Goal: Information Seeking & Learning: Learn about a topic

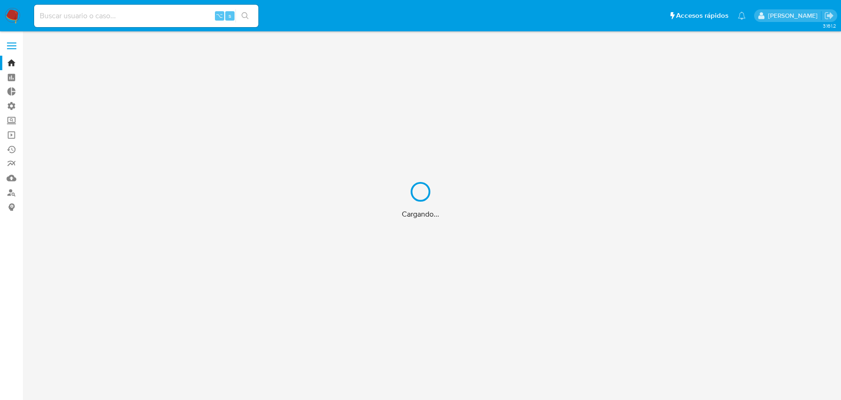
click at [155, 16] on div "Cargando..." at bounding box center [420, 200] width 841 height 400
click at [143, 16] on div "Cargando..." at bounding box center [420, 200] width 841 height 400
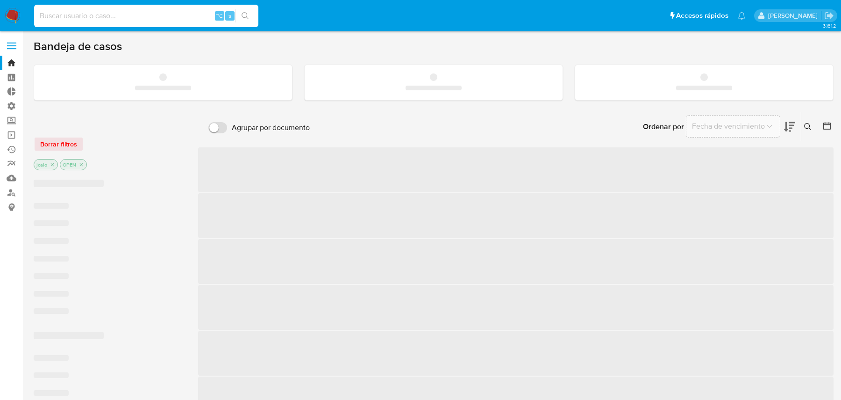
click at [128, 15] on input at bounding box center [146, 16] width 224 height 12
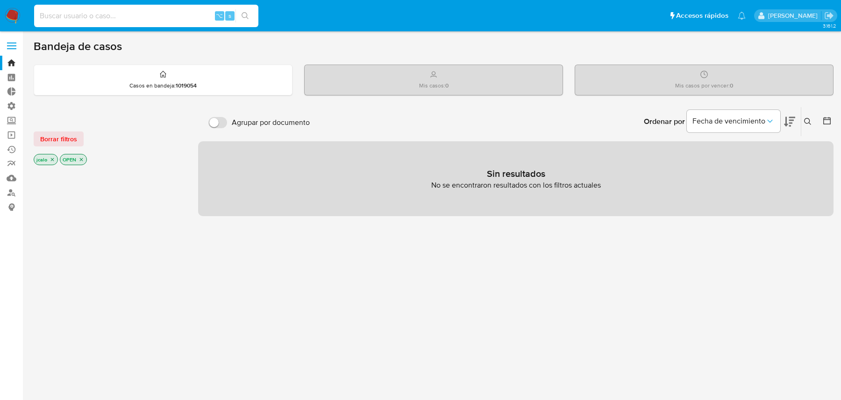
paste input "RLTVfStnRViCOJ0WKYhw1U98"
type input "RLTVfStnRViCOJ0WKYhw1U98"
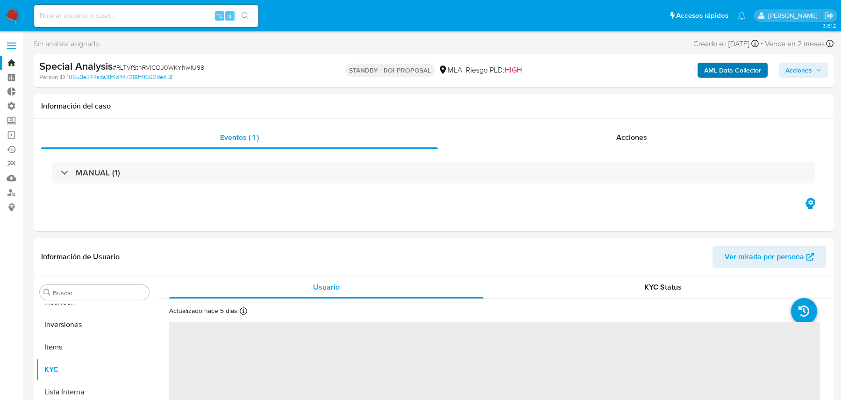
scroll to position [484, 0]
click at [733, 66] on b "AML Data Collector" at bounding box center [732, 70] width 57 height 15
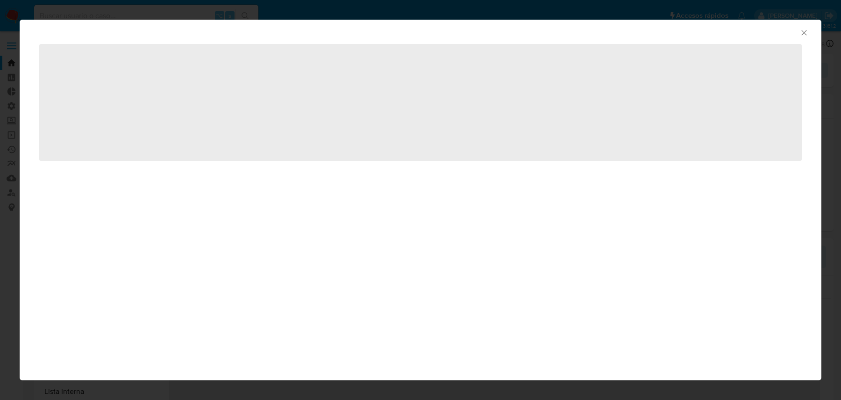
select select "10"
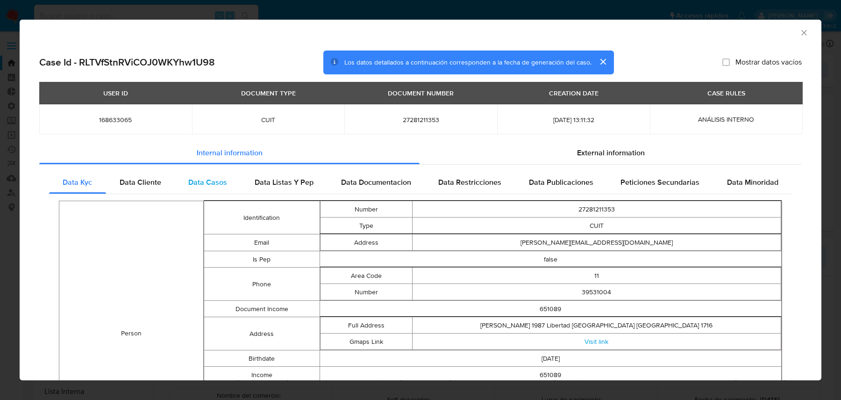
click at [208, 178] on span "Data Casos" at bounding box center [207, 182] width 39 height 11
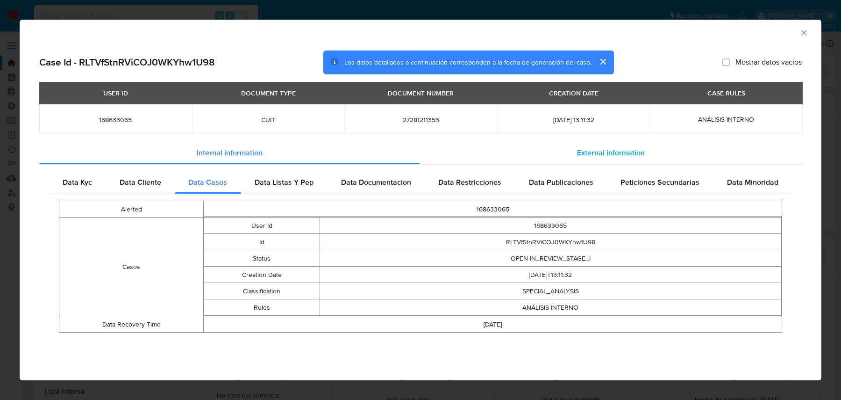
click at [446, 158] on div "External information" at bounding box center [611, 153] width 382 height 22
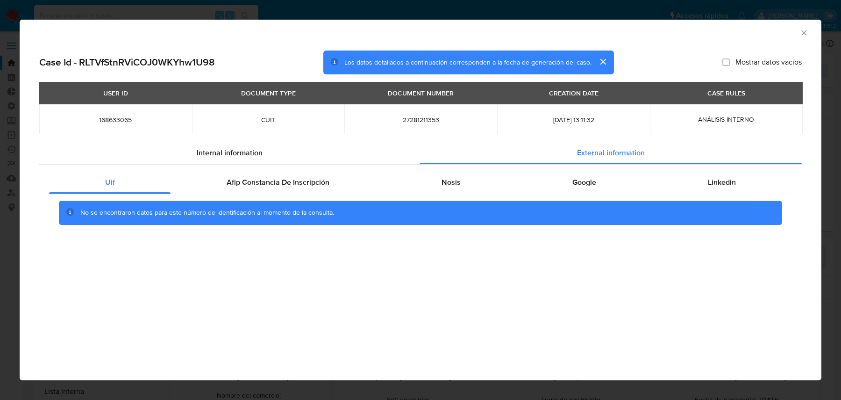
click at [305, 170] on div "Uif Afip Constancia De Inscripción Nosis Google Linkedin No se encontraron dato…" at bounding box center [420, 200] width 763 height 73
click at [283, 189] on div "Afip Constancia De Inscripción" at bounding box center [278, 182] width 214 height 22
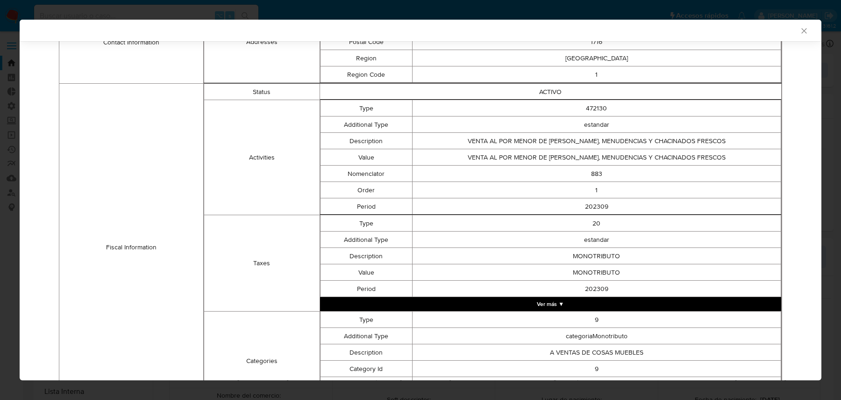
scroll to position [326, 0]
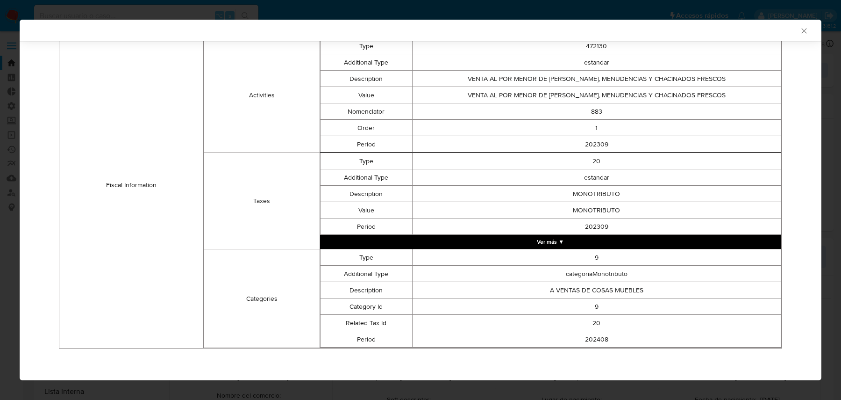
click at [457, 237] on button "Ver más ▼" at bounding box center [551, 242] width 462 height 14
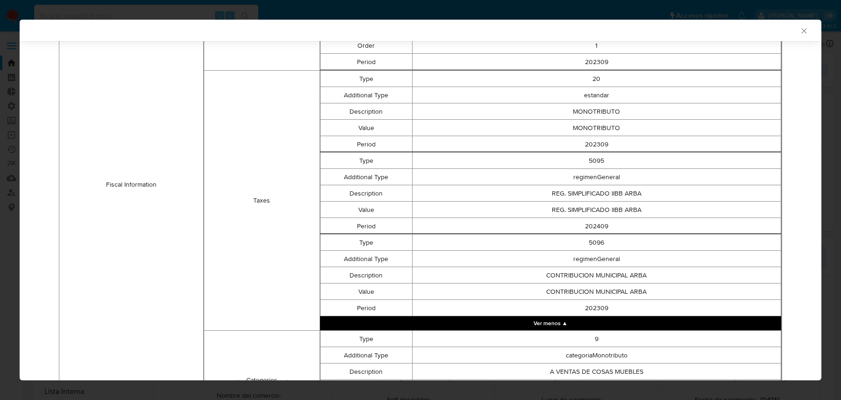
scroll to position [0, 0]
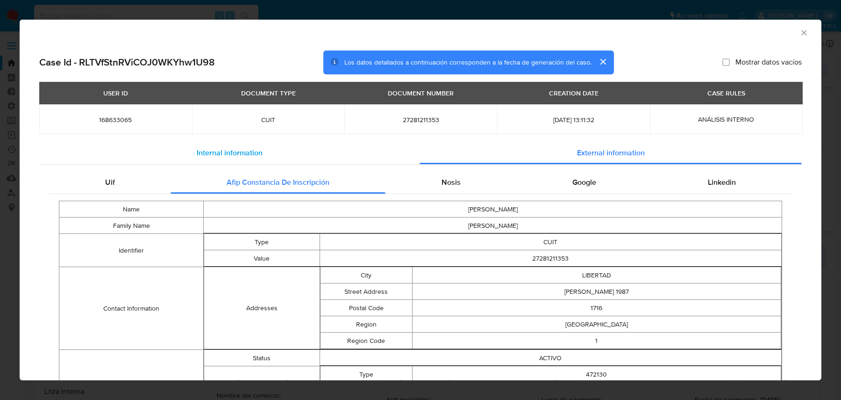
click at [237, 148] on span "Internal information" at bounding box center [230, 152] width 66 height 11
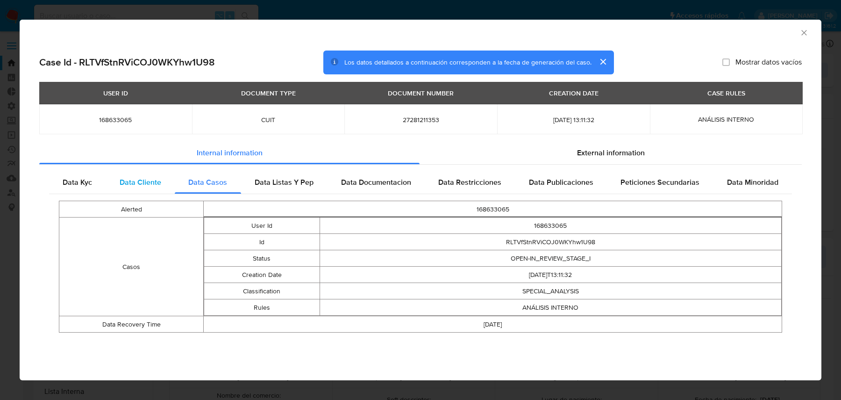
click at [148, 182] on span "Data Cliente" at bounding box center [141, 182] width 42 height 11
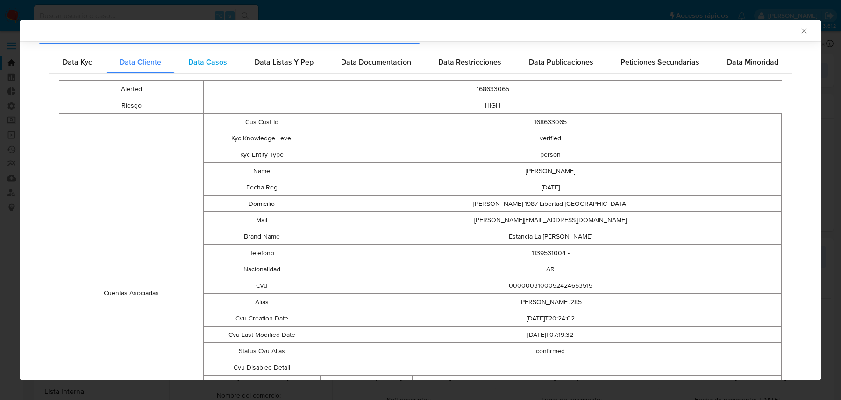
scroll to position [259, 0]
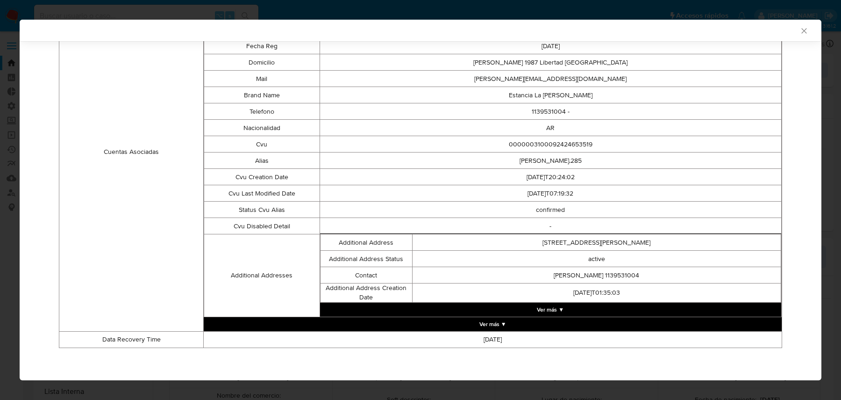
click at [419, 319] on button "Ver más ▼" at bounding box center [493, 324] width 578 height 14
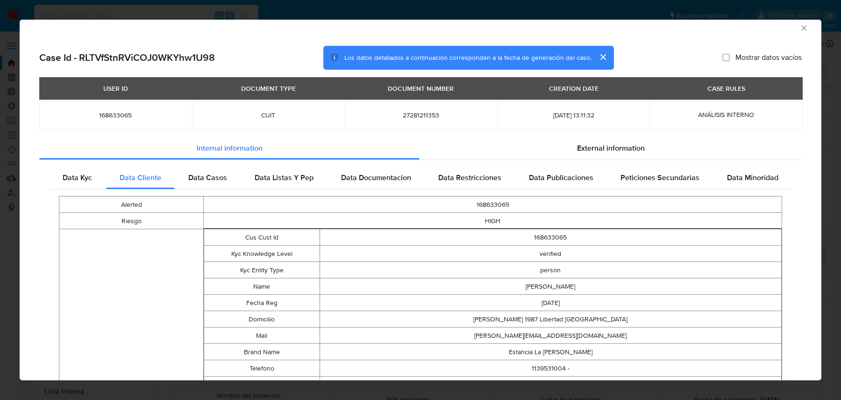
scroll to position [0, 0]
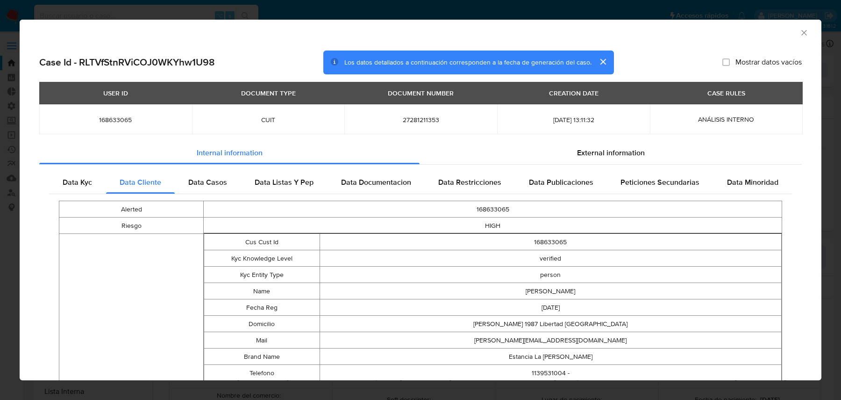
click at [105, 188] on div "Data Kyc" at bounding box center [77, 182] width 57 height 22
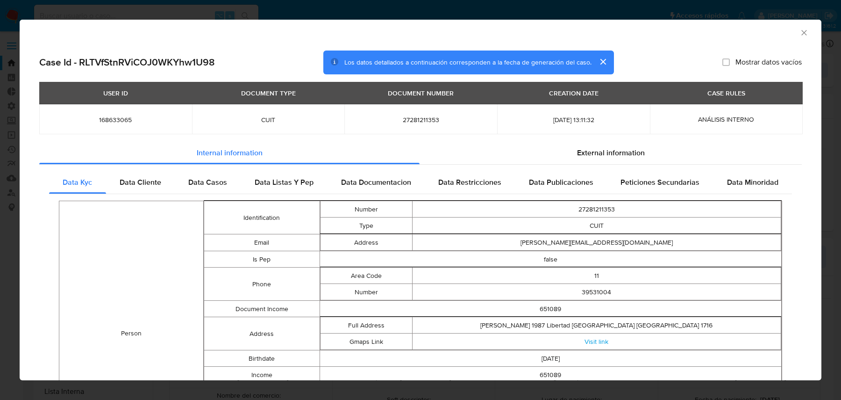
click at [180, 207] on td "Person" at bounding box center [131, 333] width 144 height 265
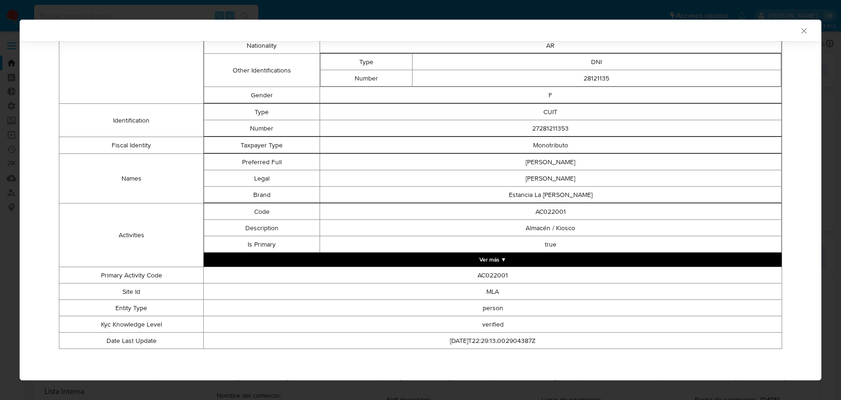
click at [360, 263] on button "Ver más ▼" at bounding box center [493, 259] width 578 height 14
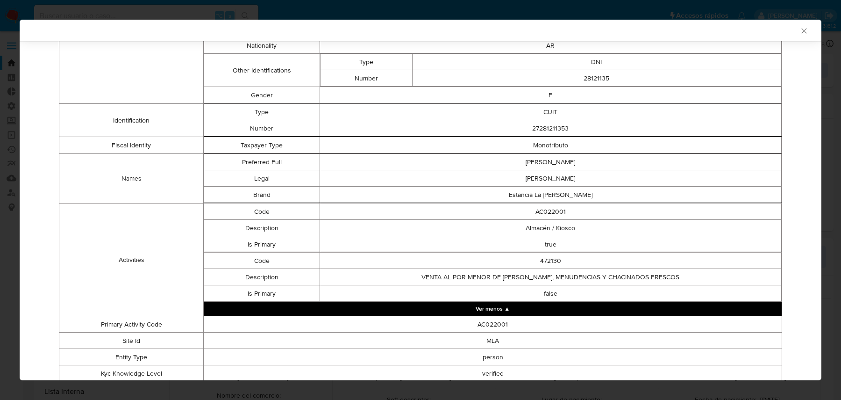
click at [573, 239] on td "true" at bounding box center [551, 244] width 462 height 16
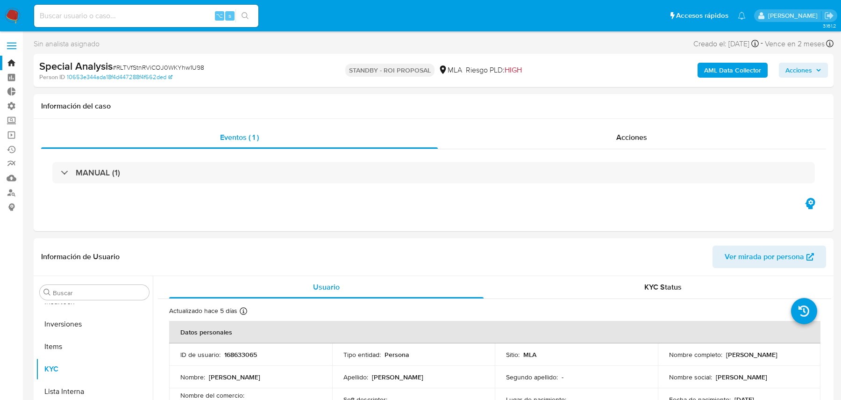
click at [730, 71] on b "AML Data Collector" at bounding box center [732, 70] width 57 height 15
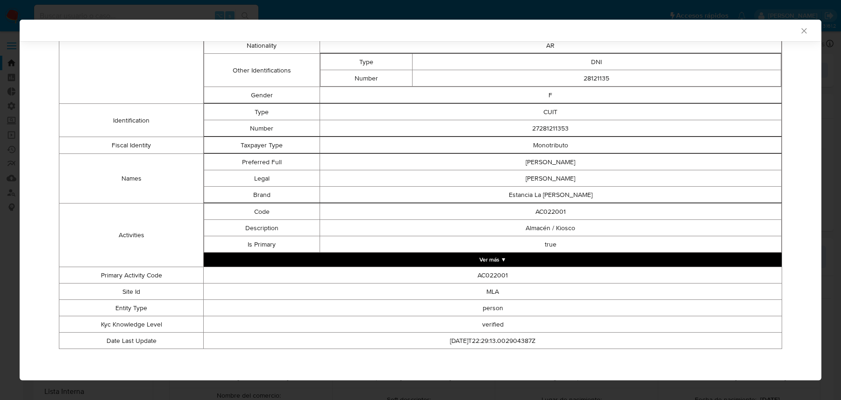
click at [510, 256] on button "Ver más ▼" at bounding box center [493, 259] width 578 height 14
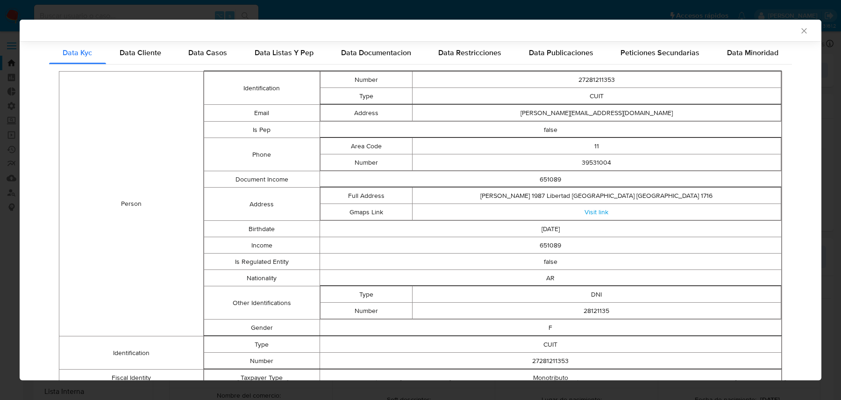
scroll to position [0, 0]
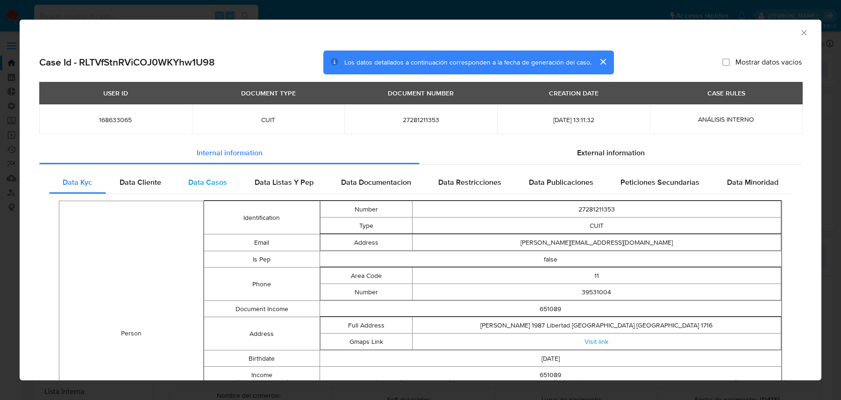
click at [210, 179] on span "Data Casos" at bounding box center [207, 182] width 39 height 11
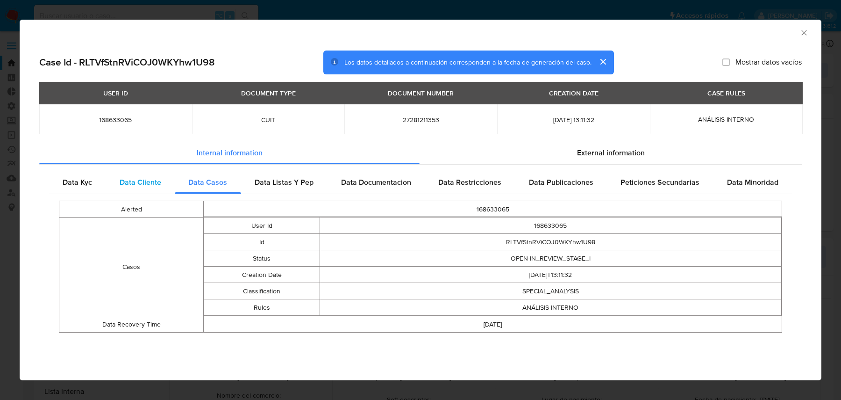
click at [140, 185] on span "Data Cliente" at bounding box center [141, 182] width 42 height 11
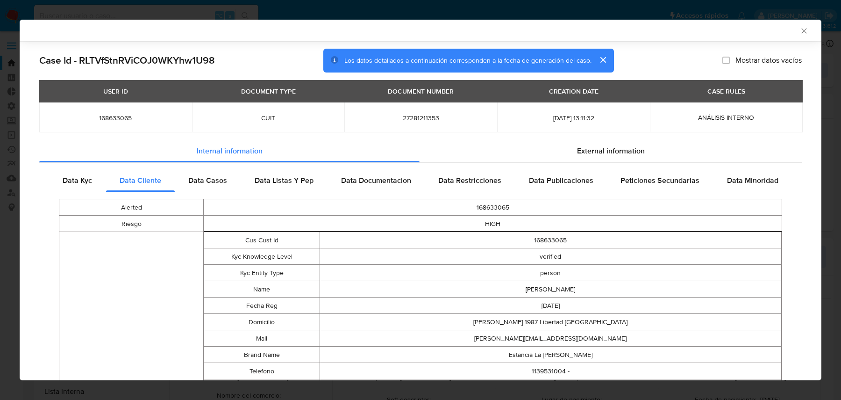
scroll to position [229, 0]
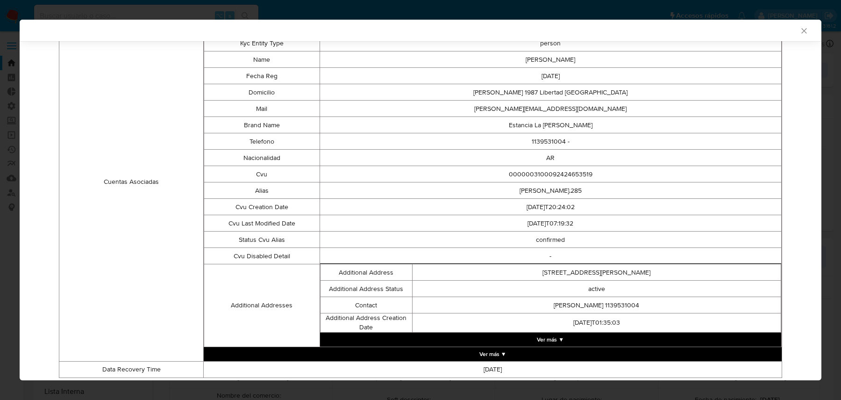
click at [496, 342] on button "Ver más ▼" at bounding box center [551, 339] width 462 height 14
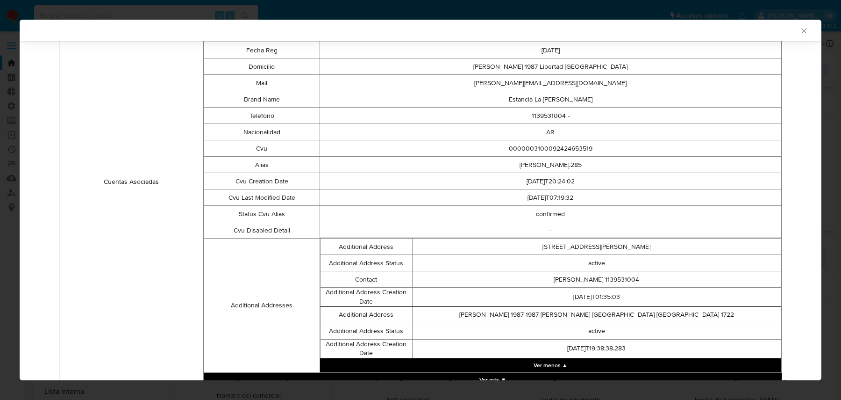
scroll to position [311, 0]
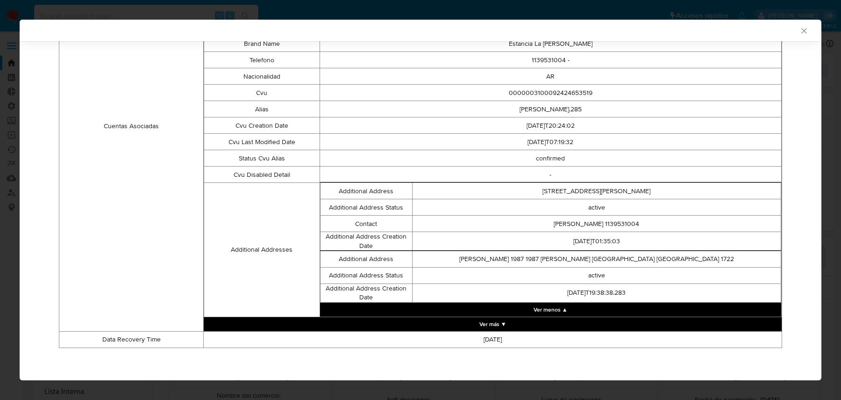
click at [510, 326] on button "Ver más ▼" at bounding box center [493, 324] width 578 height 14
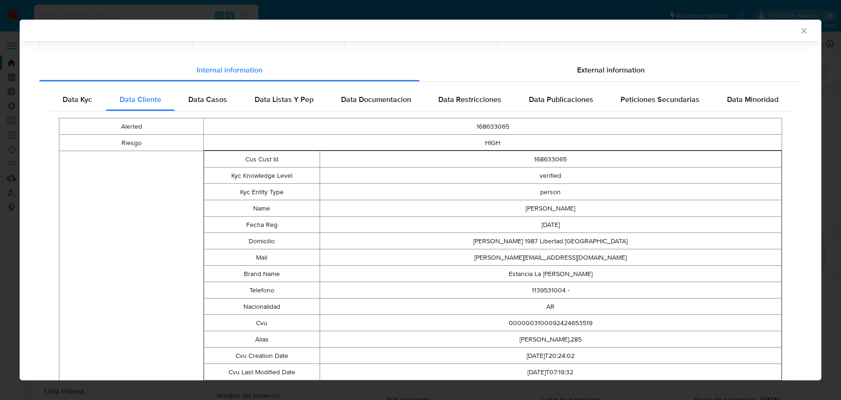
scroll to position [13, 0]
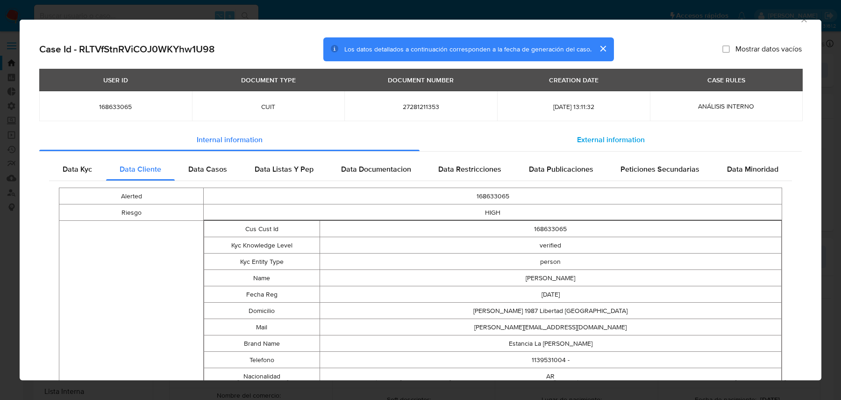
click at [455, 143] on div "External information" at bounding box center [611, 140] width 382 height 22
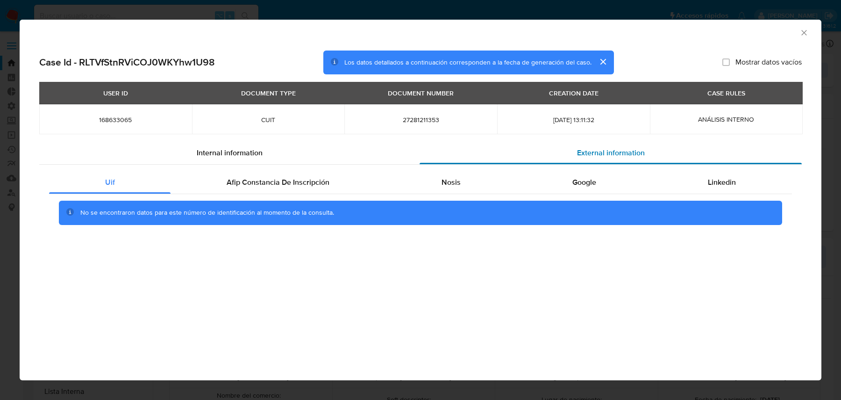
scroll to position [0, 0]
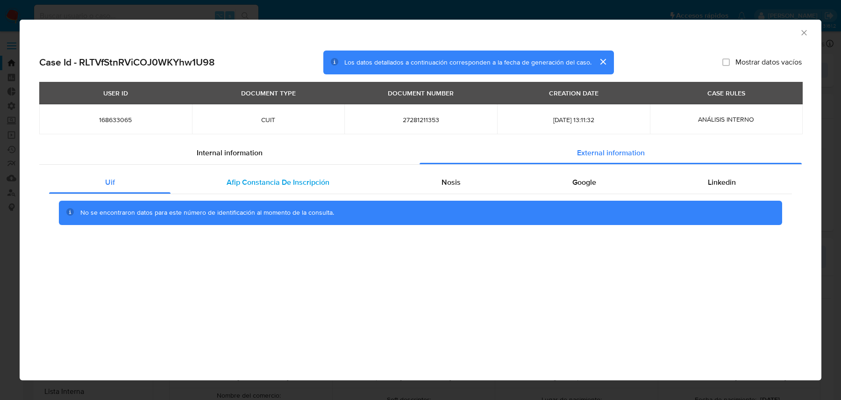
click at [300, 182] on span "Afip Constancia De Inscripción" at bounding box center [278, 182] width 103 height 11
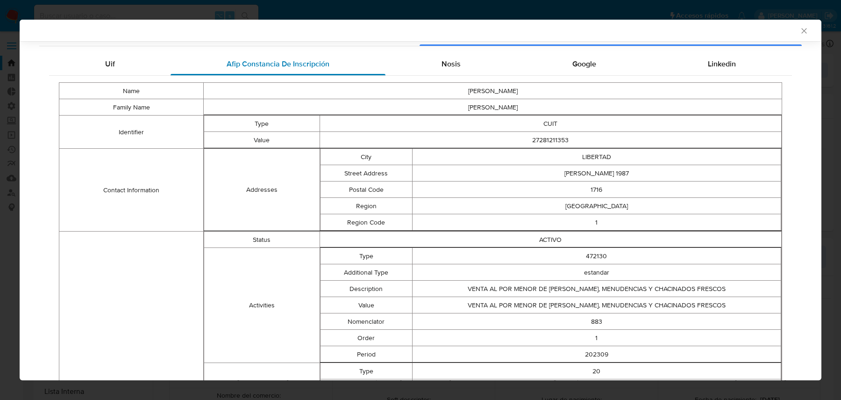
scroll to position [306, 0]
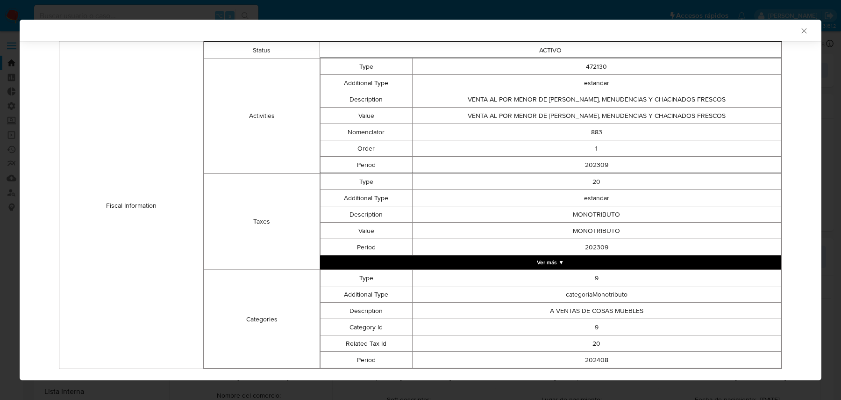
click at [500, 250] on td "202309" at bounding box center [596, 247] width 369 height 16
click at [489, 261] on button "Ver más ▼" at bounding box center [551, 262] width 462 height 14
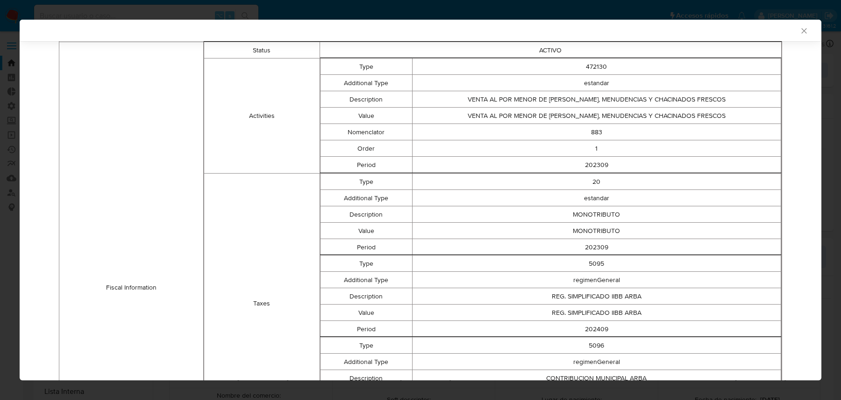
click at [558, 106] on td "VENTA AL POR MENOR DE [PERSON_NAME], MENUDENCIAS Y CHACINADOS FRESCOS" at bounding box center [596, 99] width 369 height 16
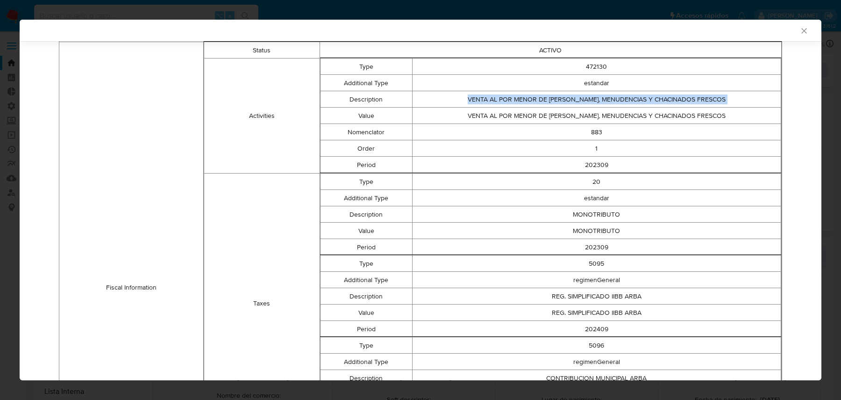
click at [558, 106] on td "VENTA AL POR MENOR DE [PERSON_NAME], MENUDENCIAS Y CHACINADOS FRESCOS" at bounding box center [596, 99] width 369 height 16
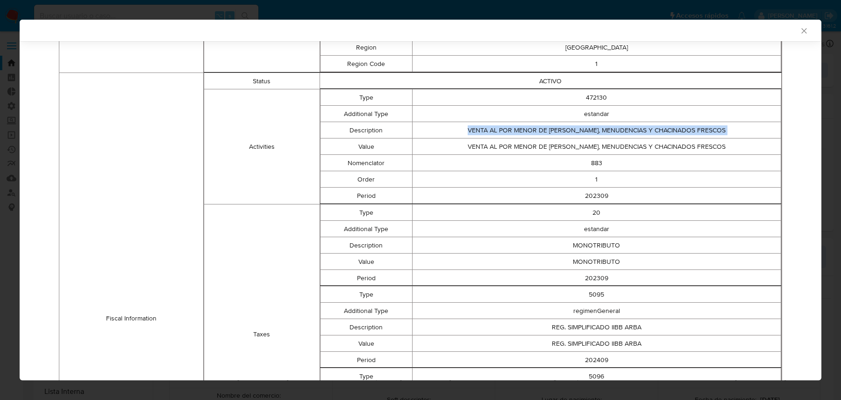
scroll to position [252, 0]
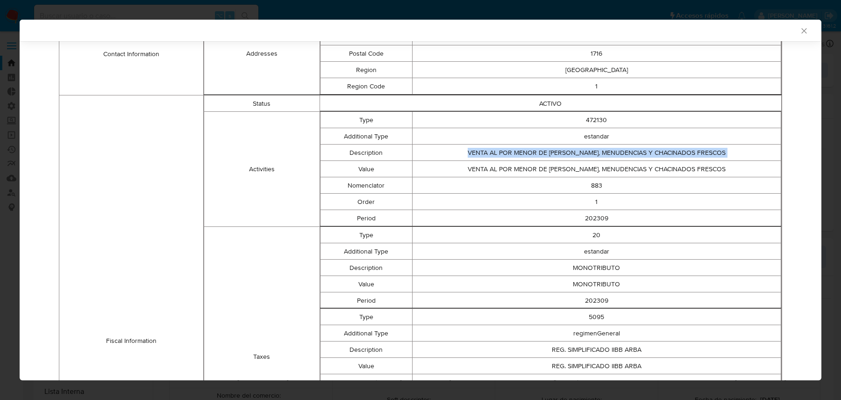
click at [535, 144] on td "VENTA AL POR MENOR DE [PERSON_NAME], MENUDENCIAS Y CHACINADOS FRESCOS" at bounding box center [596, 152] width 369 height 16
click at [543, 132] on td "estandar" at bounding box center [596, 136] width 369 height 16
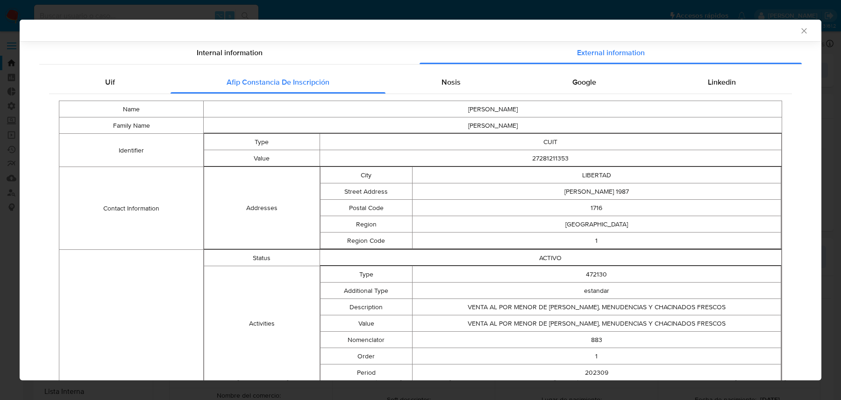
scroll to position [0, 0]
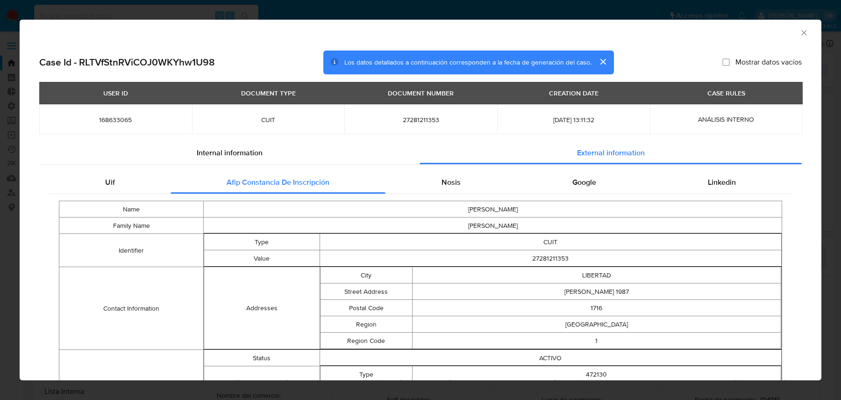
click at [463, 207] on td "[PERSON_NAME]" at bounding box center [493, 209] width 579 height 16
click at [463, 183] on div "Nosis" at bounding box center [451, 182] width 131 height 22
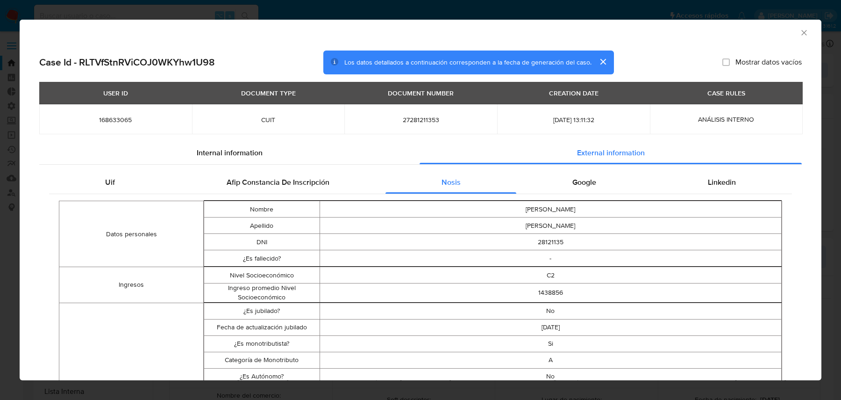
click at [470, 208] on td "[PERSON_NAME]" at bounding box center [551, 209] width 462 height 16
click at [560, 176] on div "Google" at bounding box center [584, 182] width 136 height 22
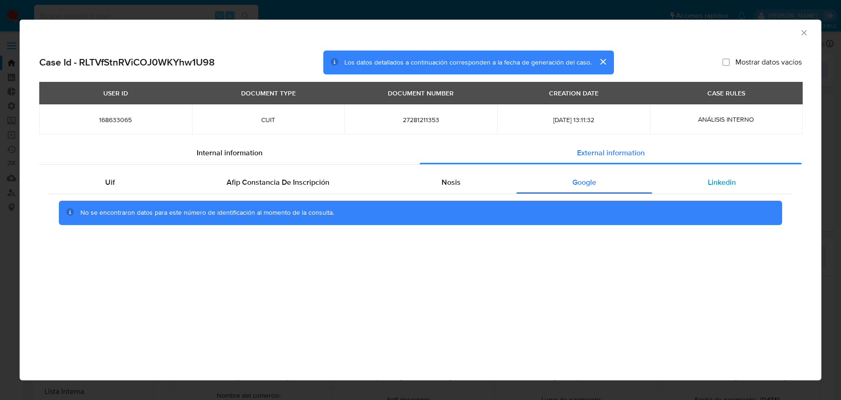
click at [726, 179] on span "Linkedin" at bounding box center [722, 182] width 28 height 11
click at [253, 138] on div "USER ID DOCUMENT TYPE DOCUMENT NUMBER CREATION DATE CASE RULES 168633065 CUIT 2…" at bounding box center [420, 112] width 763 height 60
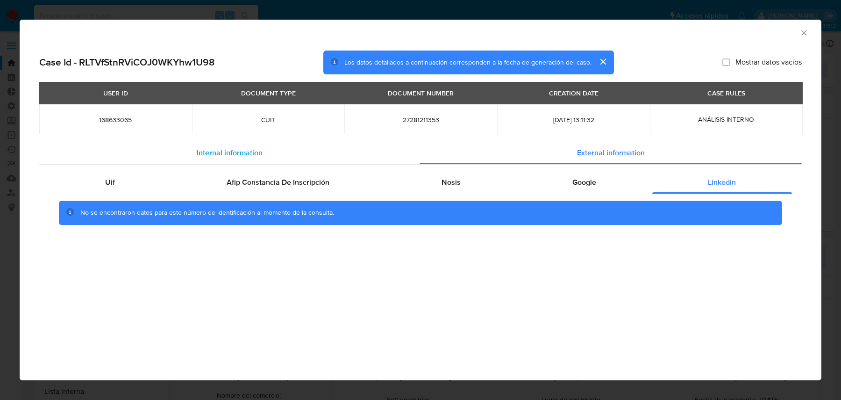
click at [241, 145] on div "Internal information" at bounding box center [229, 153] width 380 height 22
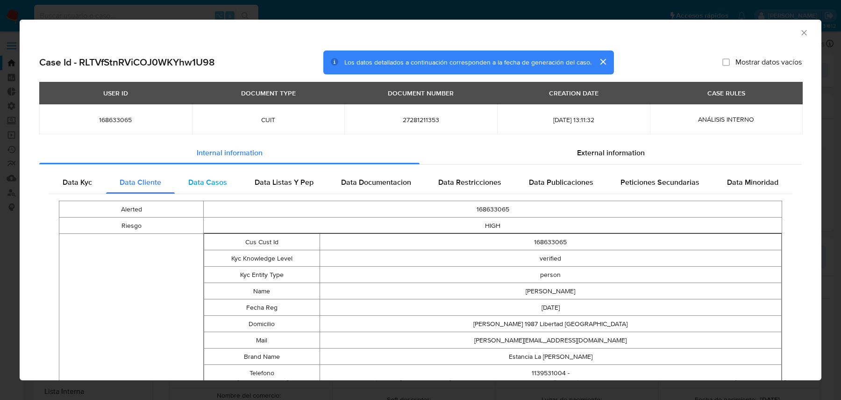
click at [207, 188] on div "Data Casos" at bounding box center [208, 182] width 66 height 22
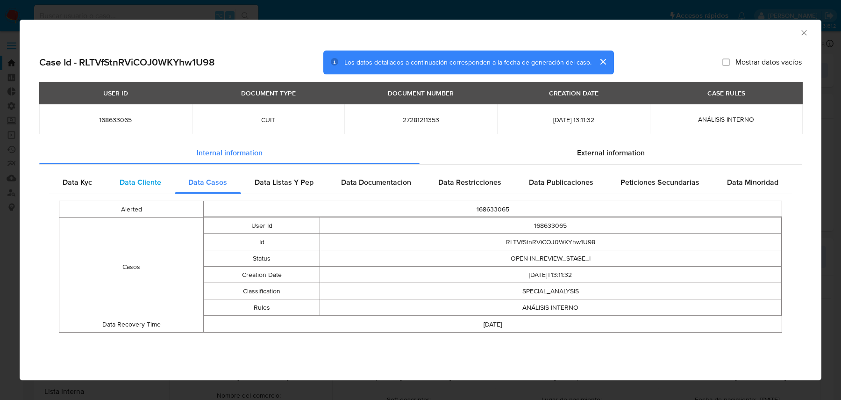
click at [145, 184] on span "Data Cliente" at bounding box center [141, 182] width 42 height 11
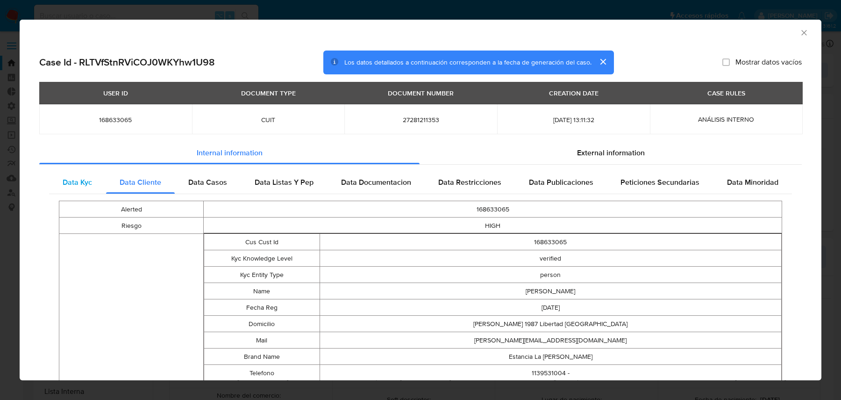
click at [88, 174] on div "Data Kyc" at bounding box center [77, 182] width 57 height 22
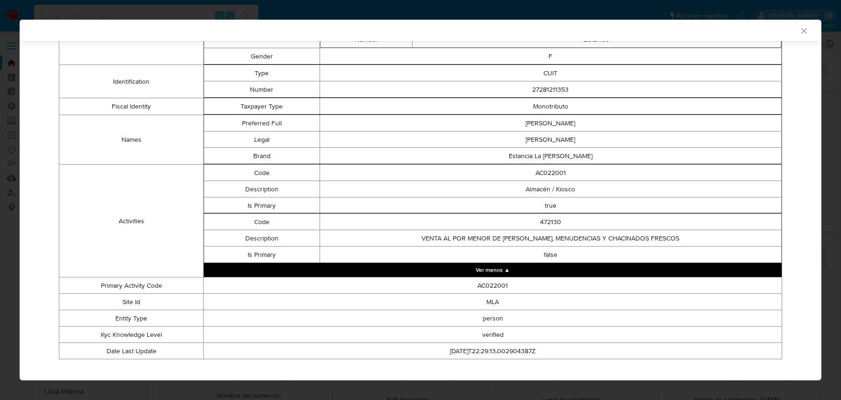
scroll to position [409, 0]
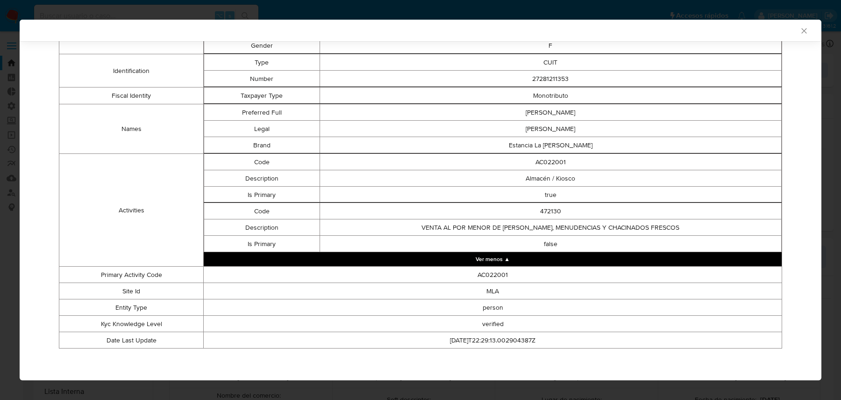
click at [560, 186] on td "true" at bounding box center [551, 194] width 462 height 16
click at [562, 182] on td "Almacén / Kiosco" at bounding box center [551, 178] width 462 height 16
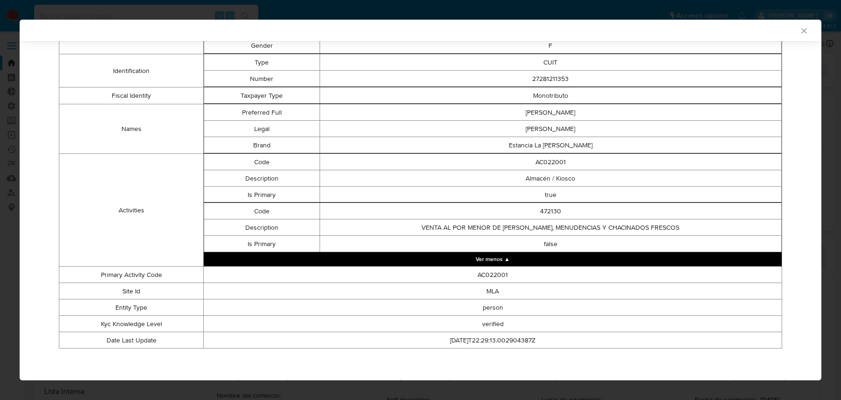
click at [562, 182] on td "Almacén / Kiosco" at bounding box center [551, 178] width 462 height 16
click at [572, 176] on td "Almacén / Kiosco" at bounding box center [551, 178] width 462 height 16
